Goal: Task Accomplishment & Management: Manage account settings

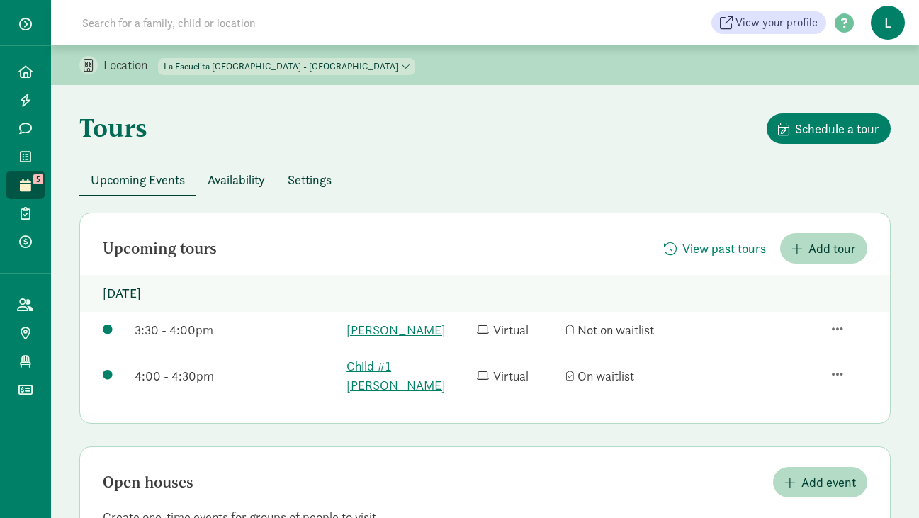
scroll to position [365, 0]
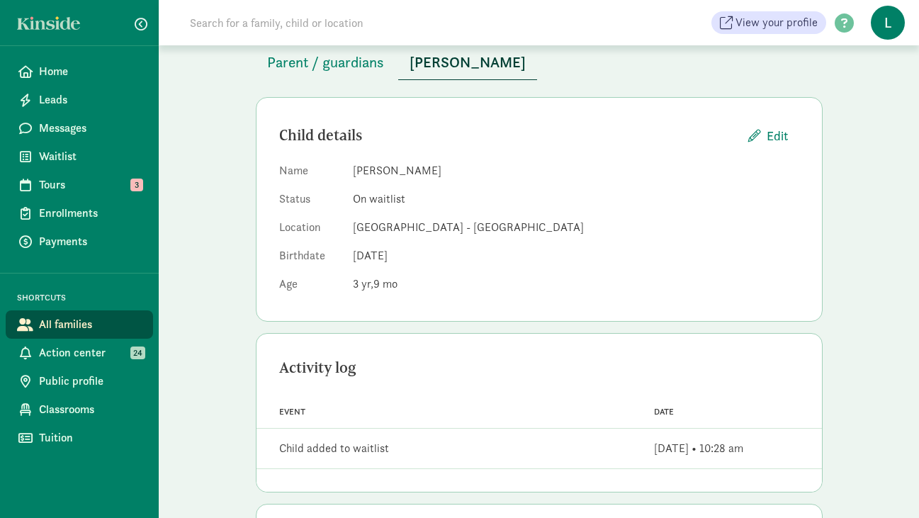
scroll to position [86, 0]
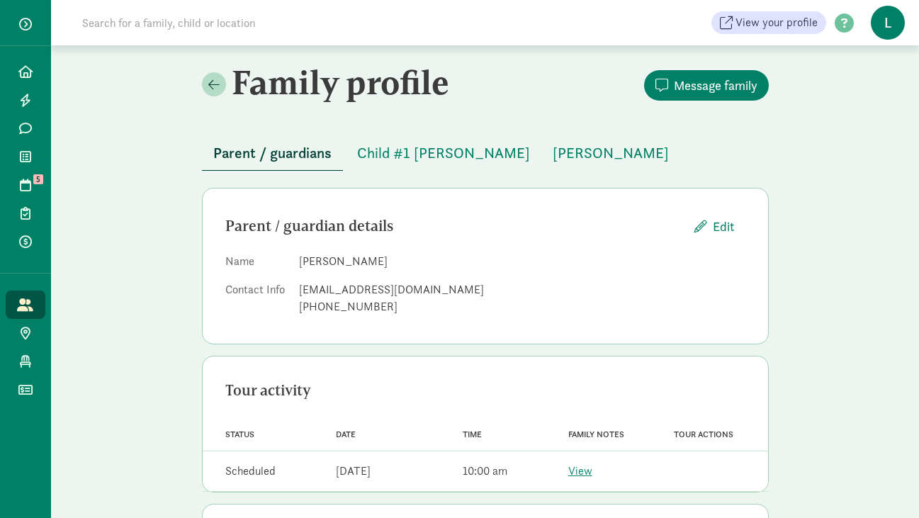
click at [227, 21] on input at bounding box center [273, 23] width 398 height 28
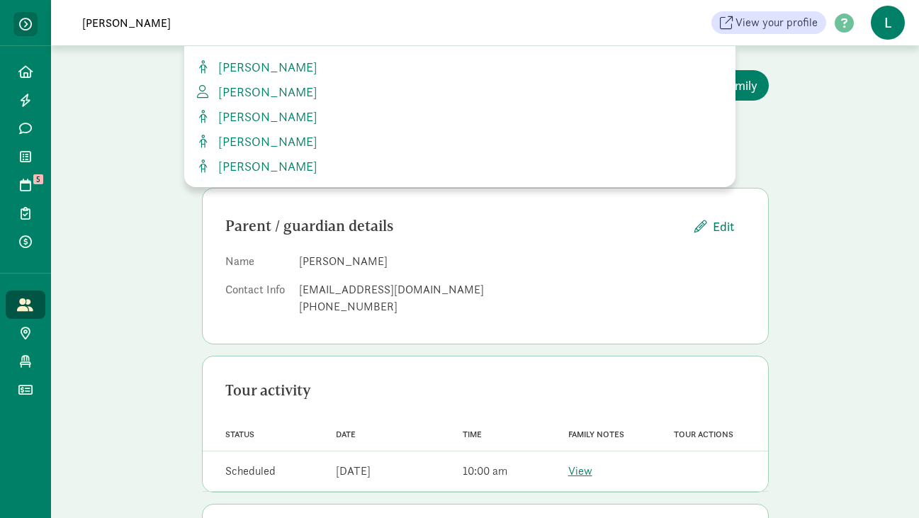
type input "simone"
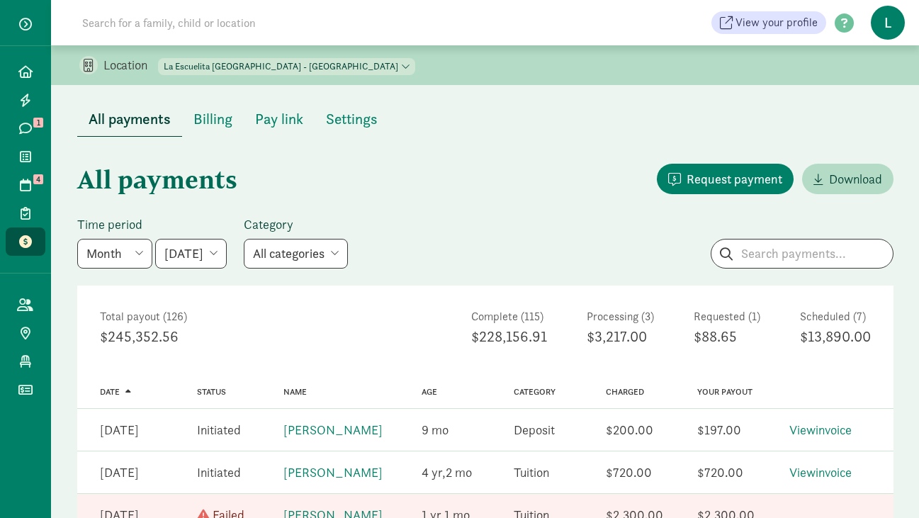
click at [169, 23] on input at bounding box center [273, 23] width 398 height 28
paste input "jessicaebarton4@gmail.com"
type input "jessicaebarton4@gmail.com"
click at [32, 69] on span at bounding box center [25, 71] width 16 height 13
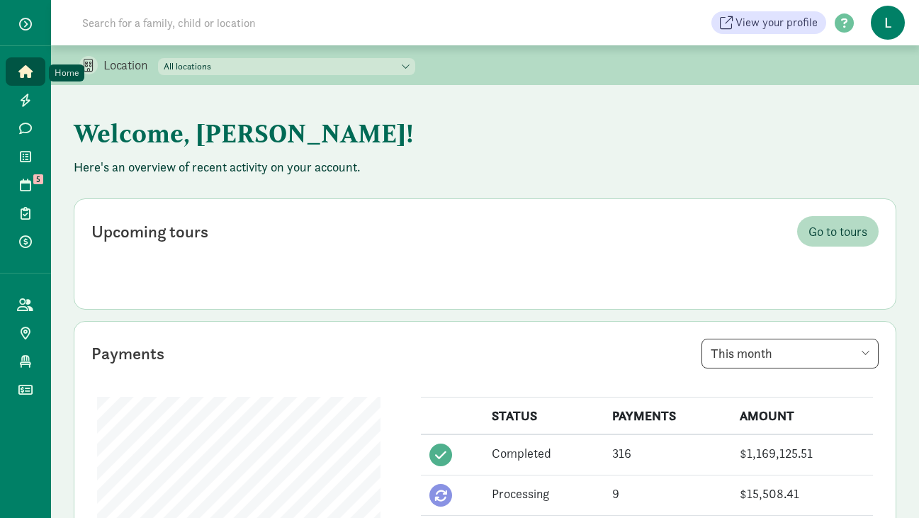
click at [25, 69] on icon at bounding box center [25, 71] width 14 height 13
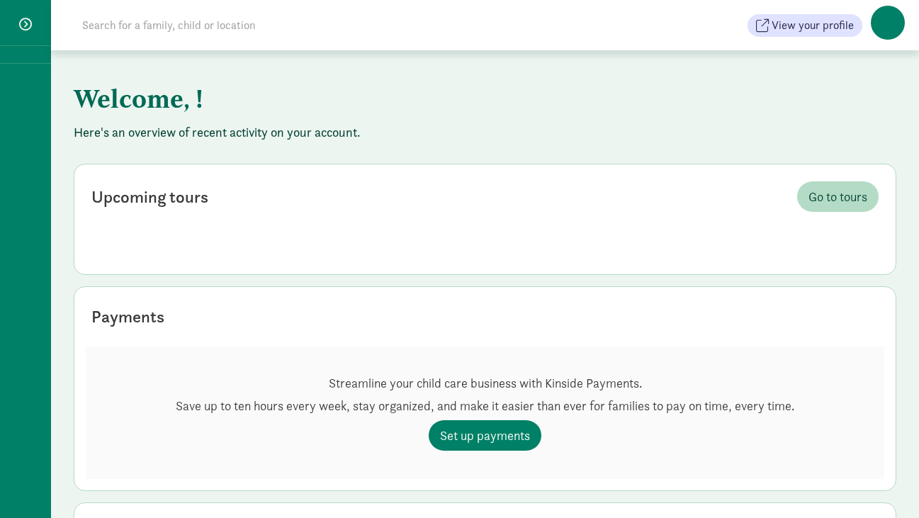
drag, startPoint x: 0, startPoint y: 0, endPoint x: 122, endPoint y: 28, distance: 125.0
click at [122, 28] on input at bounding box center [273, 25] width 398 height 28
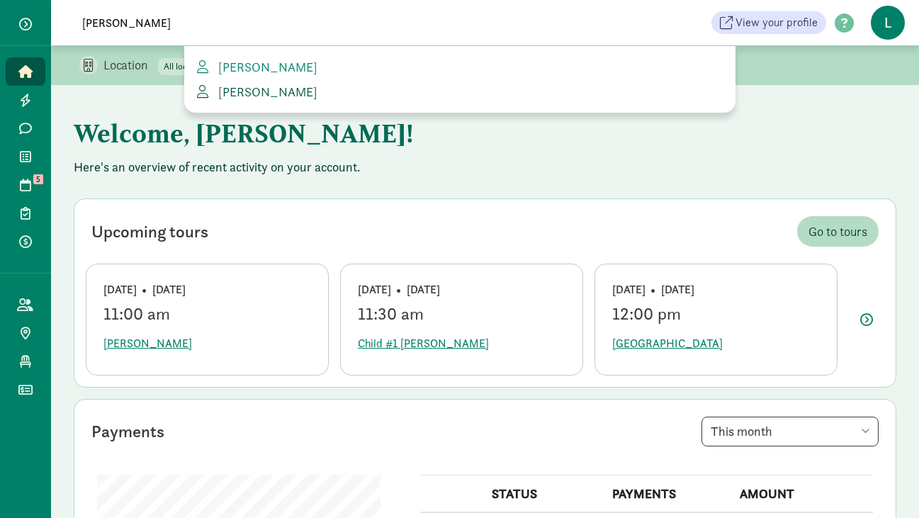
type input "jessica ba"
click at [251, 89] on span "Jessica Barton" at bounding box center [265, 92] width 105 height 16
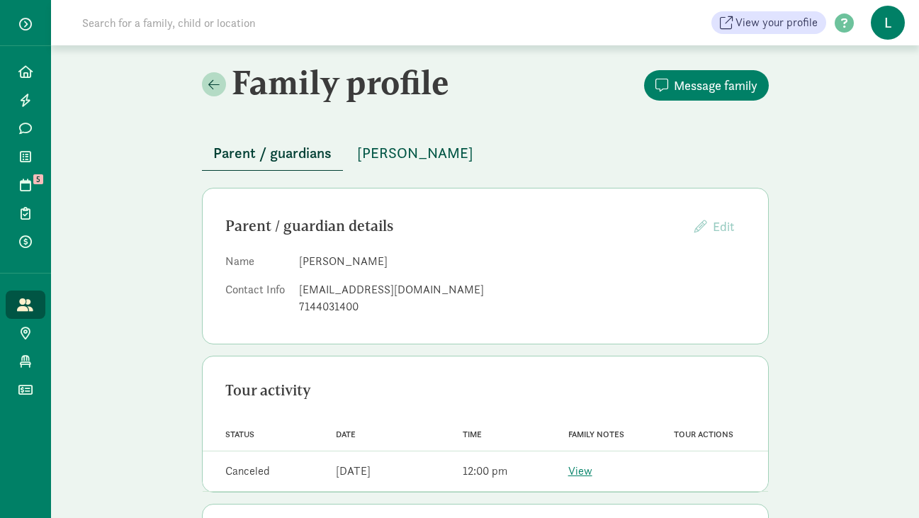
click at [399, 157] on span "[PERSON_NAME]" at bounding box center [415, 153] width 116 height 23
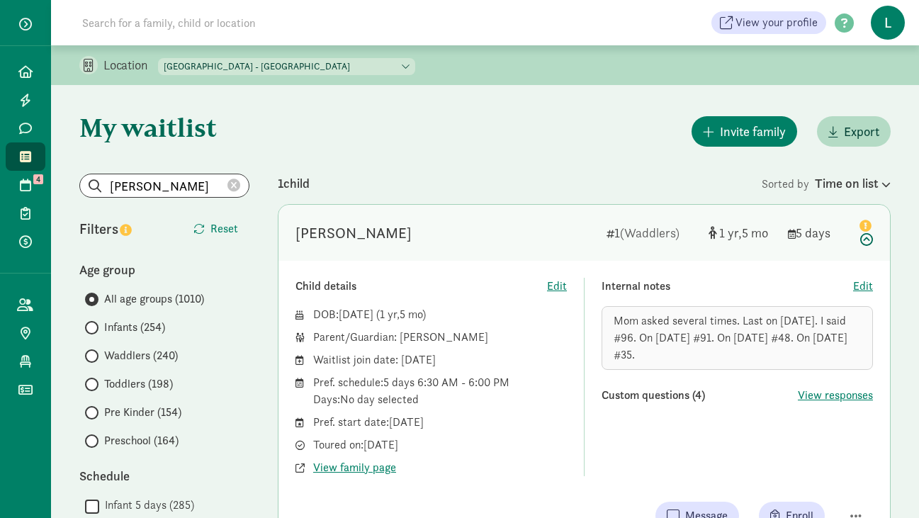
click at [234, 184] on icon at bounding box center [233, 185] width 13 height 13
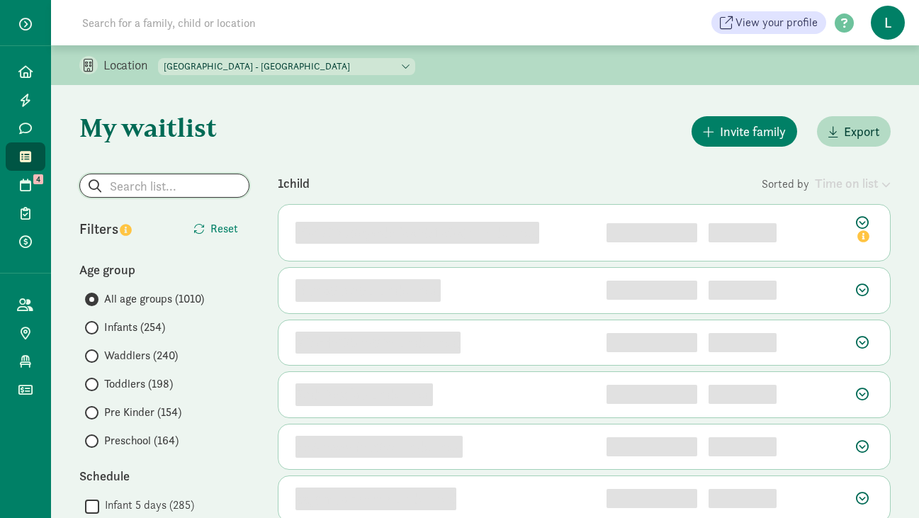
click at [183, 185] on input "search" at bounding box center [164, 185] width 169 height 23
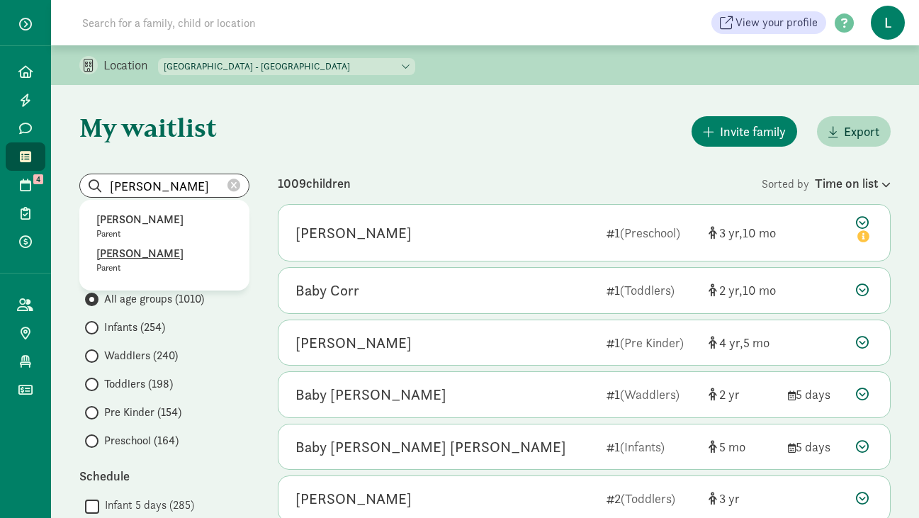
click at [139, 260] on p "[PERSON_NAME]" at bounding box center [164, 253] width 136 height 17
type input "[PERSON_NAME]"
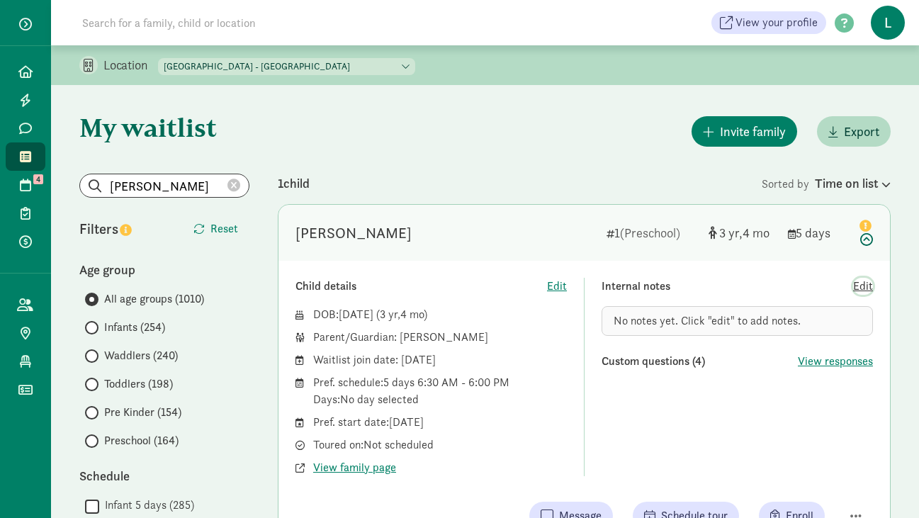
click at [866, 286] on span "Edit" at bounding box center [863, 286] width 20 height 17
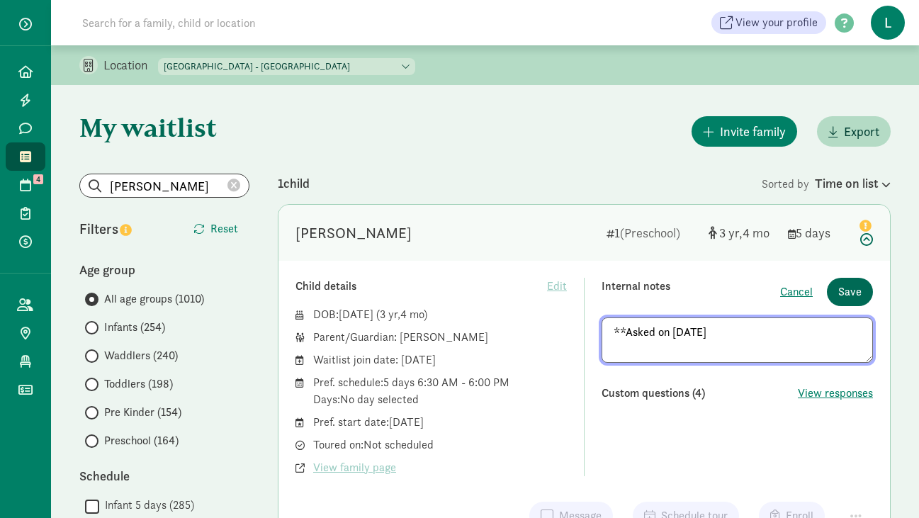
type textarea "**Asked on [DATE]"
click at [852, 286] on span "Save" at bounding box center [849, 291] width 23 height 17
